Goal: Use online tool/utility: Utilize a website feature to perform a specific function

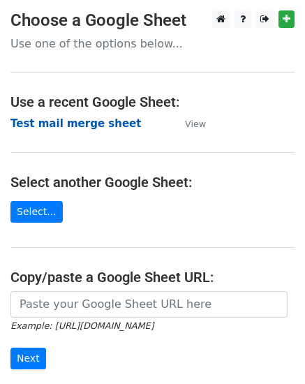
click at [86, 125] on strong "Test mail merge sheet" at bounding box center [75, 123] width 130 height 13
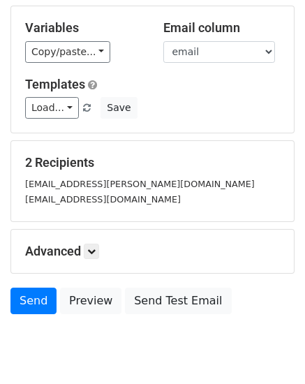
scroll to position [139, 0]
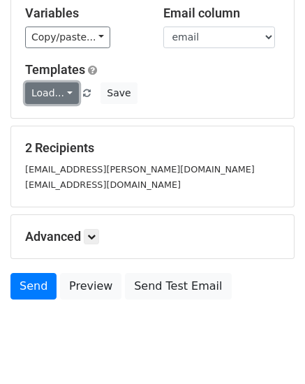
click at [66, 91] on link "Load..." at bounding box center [52, 93] width 54 height 22
click at [66, 89] on link "Load..." at bounding box center [52, 93] width 54 height 22
click at [65, 89] on link "Load..." at bounding box center [52, 93] width 54 height 22
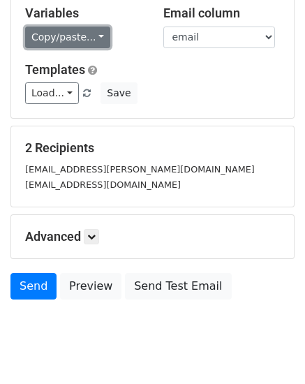
click at [92, 33] on link "Copy/paste..." at bounding box center [67, 38] width 85 height 22
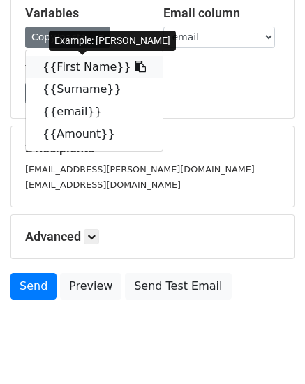
click at [67, 64] on link "{{First Name}}" at bounding box center [94, 67] width 137 height 22
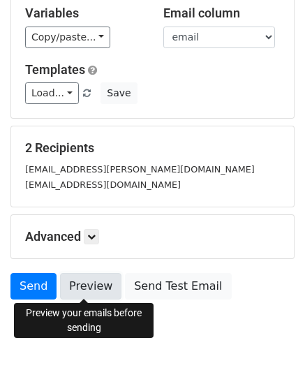
click at [86, 282] on link "Preview" at bounding box center [90, 286] width 61 height 27
